Goal: Task Accomplishment & Management: Manage account settings

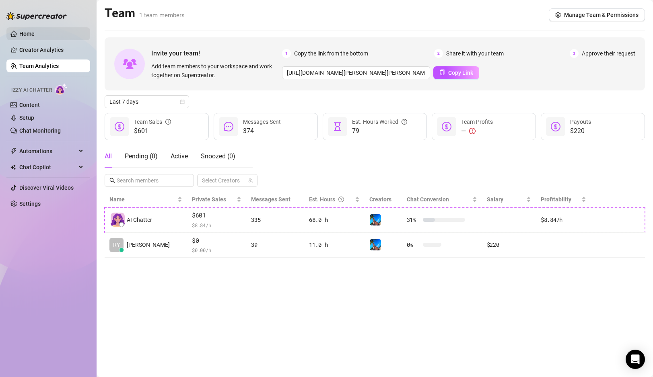
click at [34, 31] on link "Home" at bounding box center [26, 34] width 15 height 6
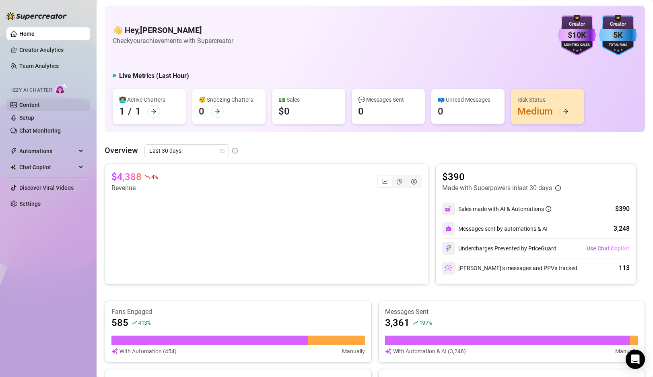
click at [32, 106] on link "Content" at bounding box center [29, 105] width 21 height 6
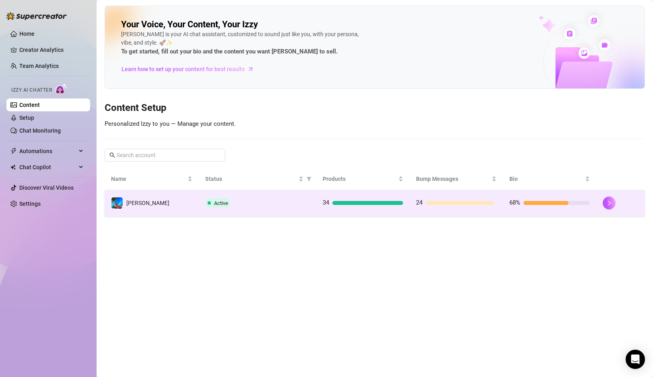
click at [157, 198] on td "[PERSON_NAME]" at bounding box center [152, 203] width 94 height 26
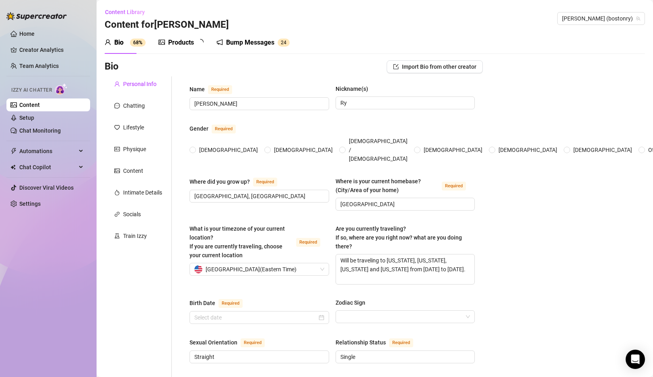
radio input "true"
type input "[DATE]"
click at [136, 107] on div "Chatting" at bounding box center [134, 105] width 22 height 9
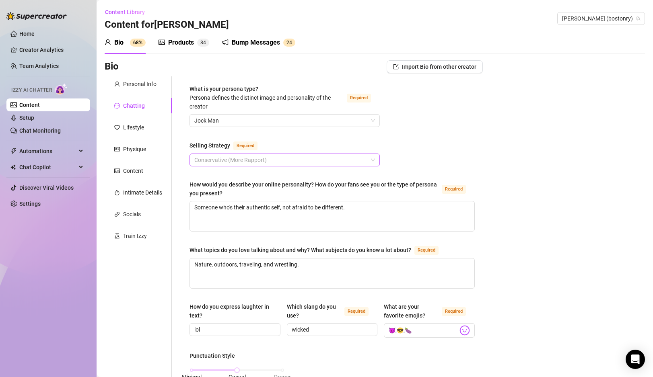
click at [251, 160] on span "Conservative (More Rapport)" at bounding box center [284, 160] width 181 height 12
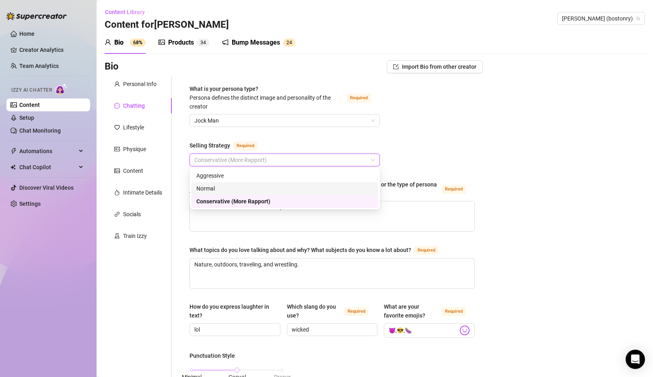
click at [245, 186] on div "Normal" at bounding box center [284, 188] width 177 height 9
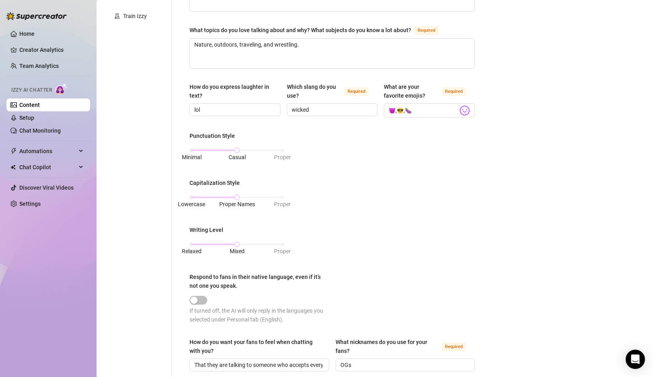
scroll to position [403, 0]
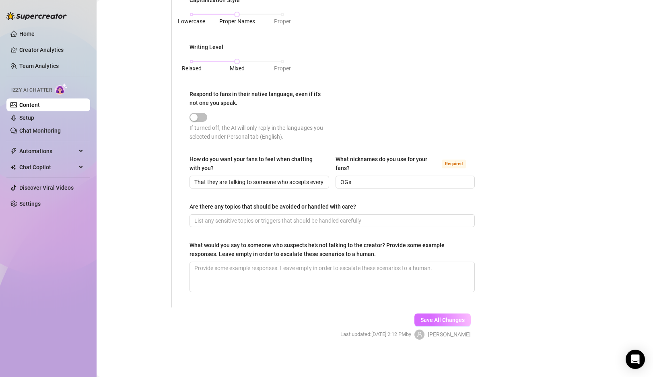
click at [463, 319] on span "Save All Changes" at bounding box center [442, 320] width 44 height 6
click at [29, 31] on link "Home" at bounding box center [26, 34] width 15 height 6
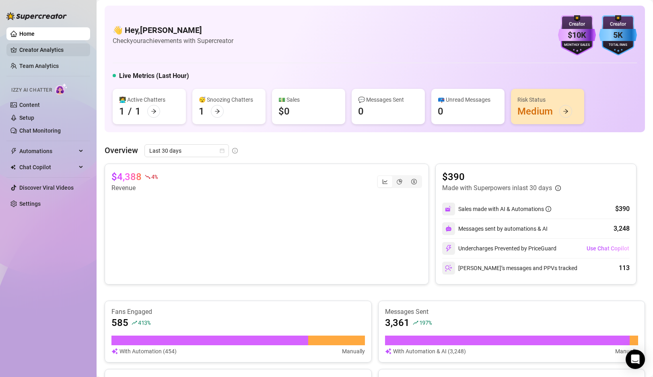
click at [45, 52] on link "Creator Analytics" at bounding box center [51, 49] width 64 height 13
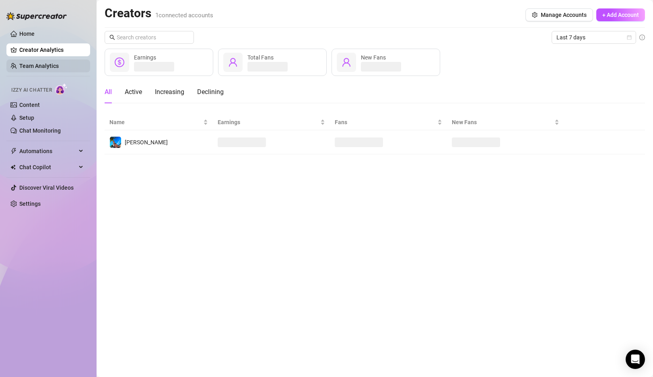
click at [38, 67] on link "Team Analytics" at bounding box center [38, 66] width 39 height 6
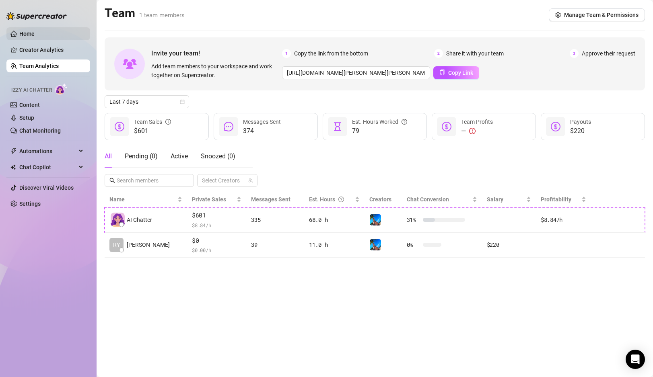
click at [23, 37] on link "Home" at bounding box center [26, 34] width 15 height 6
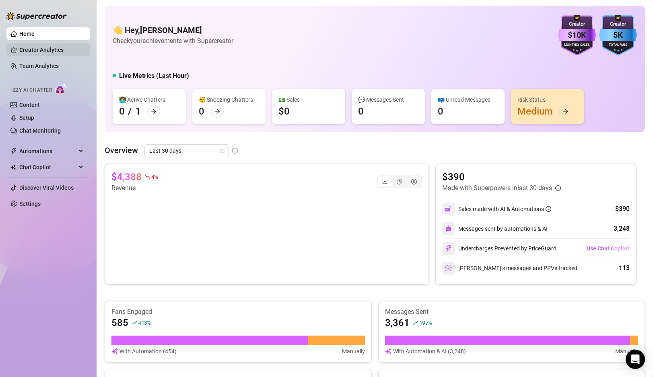
click at [35, 47] on link "Creator Analytics" at bounding box center [51, 49] width 64 height 13
